Goal: Task Accomplishment & Management: Use online tool/utility

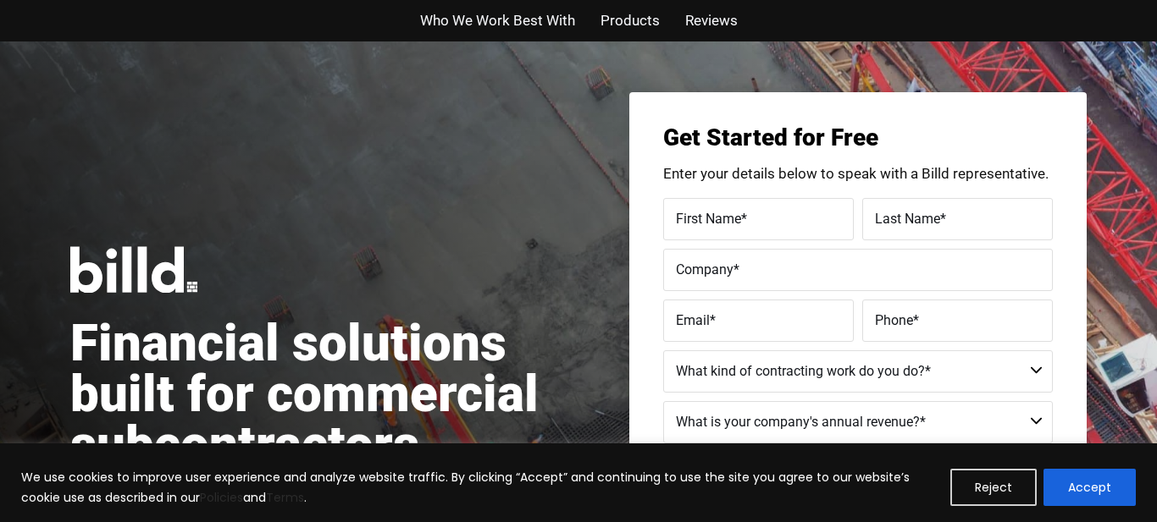
click at [216, 246] on div "Financial solutions built for commercial subcontractors Unlock your working cap…" at bounding box center [324, 405] width 508 height 319
